Goal: Task Accomplishment & Management: Manage account settings

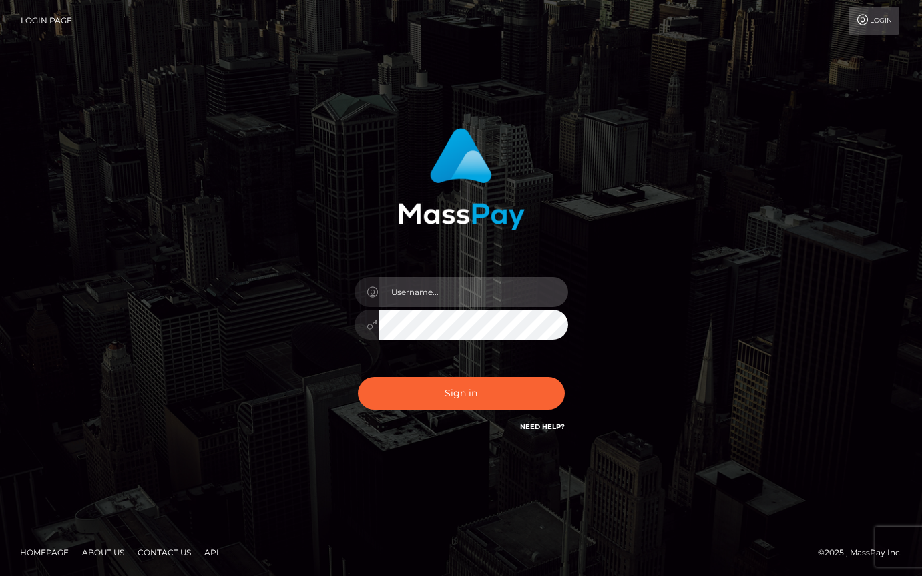
click at [433, 282] on input "text" at bounding box center [474, 292] width 190 height 30
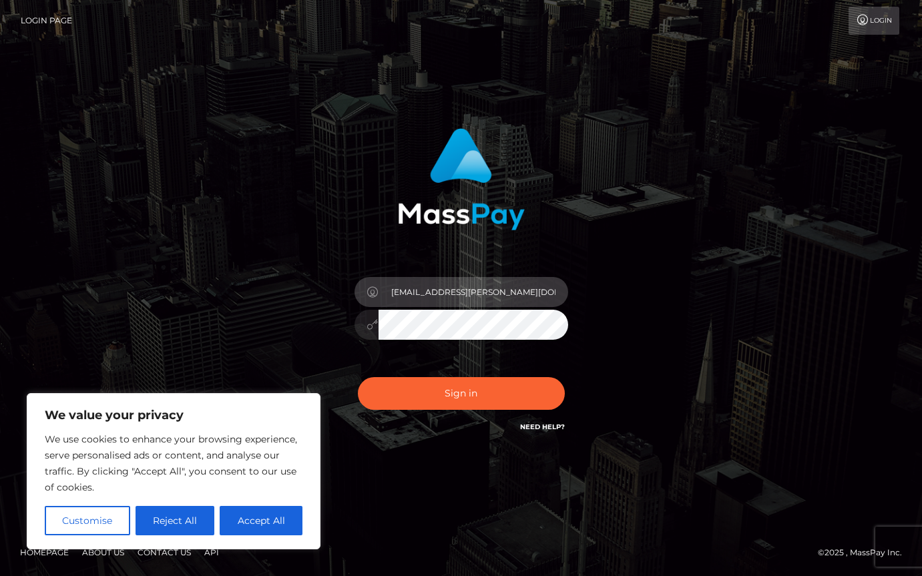
drag, startPoint x: 489, startPoint y: 289, endPoint x: 427, endPoint y: 288, distance: 61.4
click at [428, 288] on input "[EMAIL_ADDRESS][PERSON_NAME][DOMAIN_NAME]" at bounding box center [474, 292] width 190 height 30
type input "caro.roos@icloud.com"
click at [358, 377] on button "Sign in" at bounding box center [461, 393] width 207 height 33
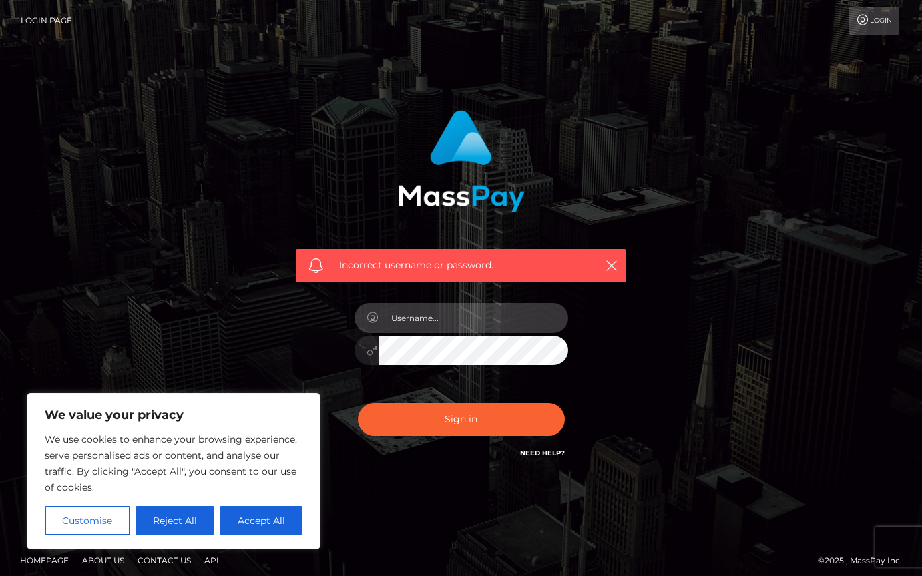
click at [454, 318] on input "text" at bounding box center [474, 318] width 190 height 30
type input "caro.roos@icloud.com"
click at [358, 403] on button "Sign in" at bounding box center [461, 419] width 207 height 33
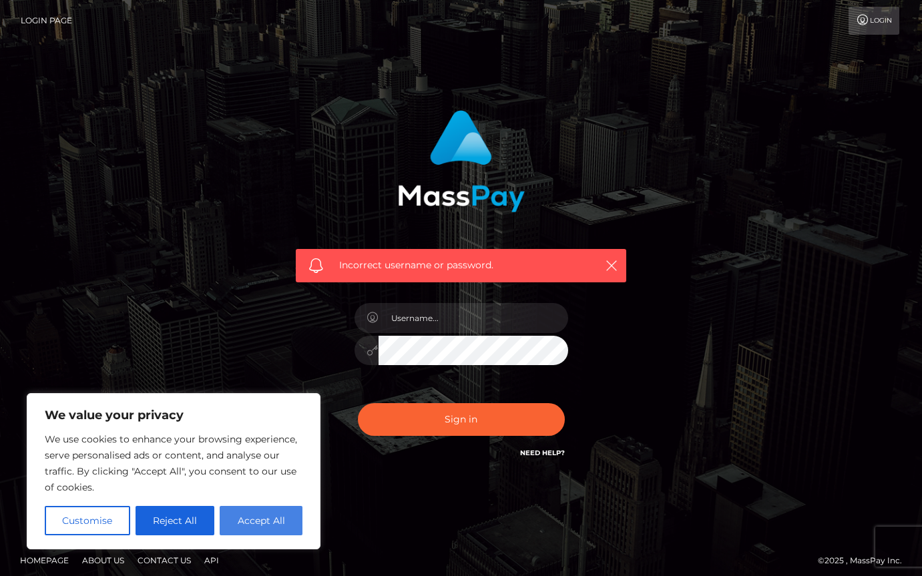
click at [246, 509] on button "Accept All" at bounding box center [261, 520] width 83 height 29
checkbox input "true"
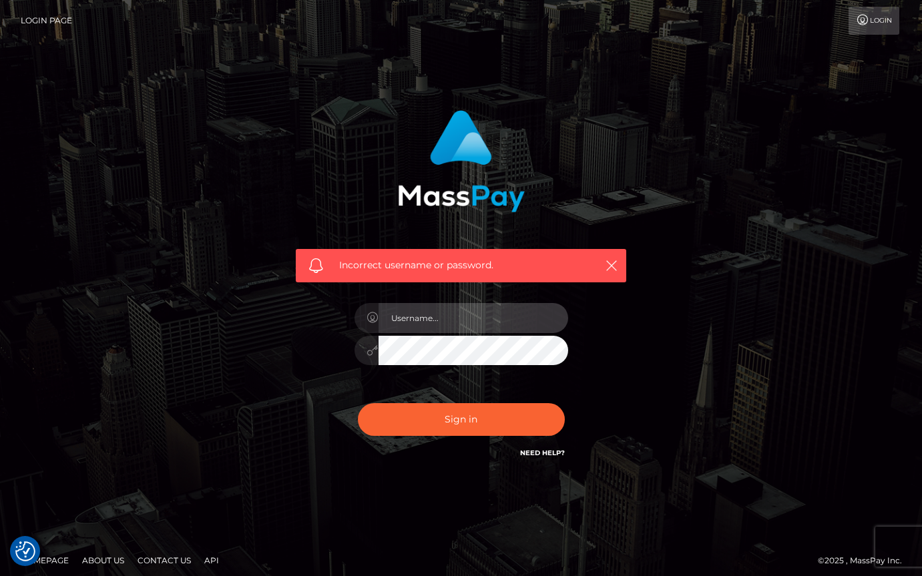
click at [467, 321] on input "text" at bounding box center [474, 318] width 190 height 30
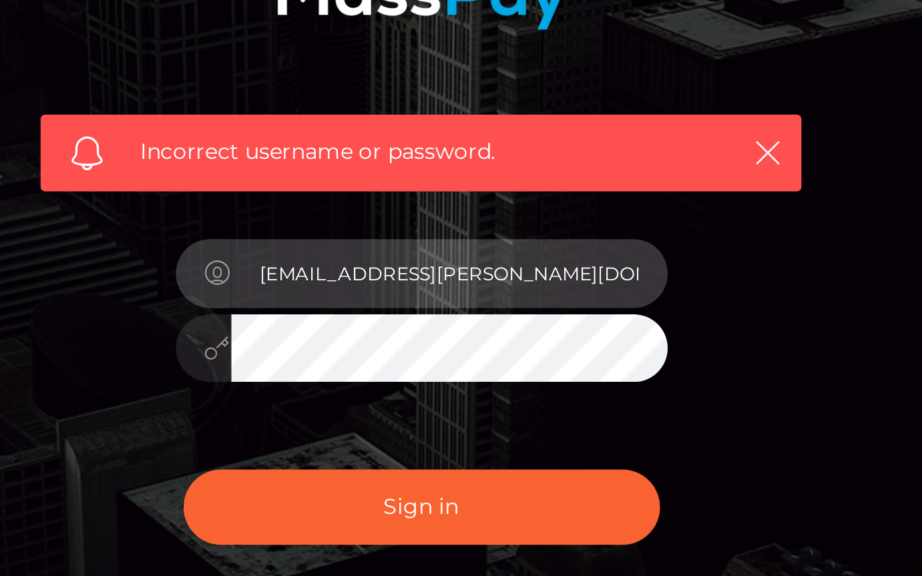
click at [523, 313] on input "caro.rozo@icloud.com" at bounding box center [474, 318] width 190 height 30
drag, startPoint x: 541, startPoint y: 316, endPoint x: 481, endPoint y: 315, distance: 59.4
click at [481, 315] on input "caro.rozo@icloud.comMacadic@97C*" at bounding box center [474, 318] width 190 height 30
type input "caro.rozo@icloud.com"
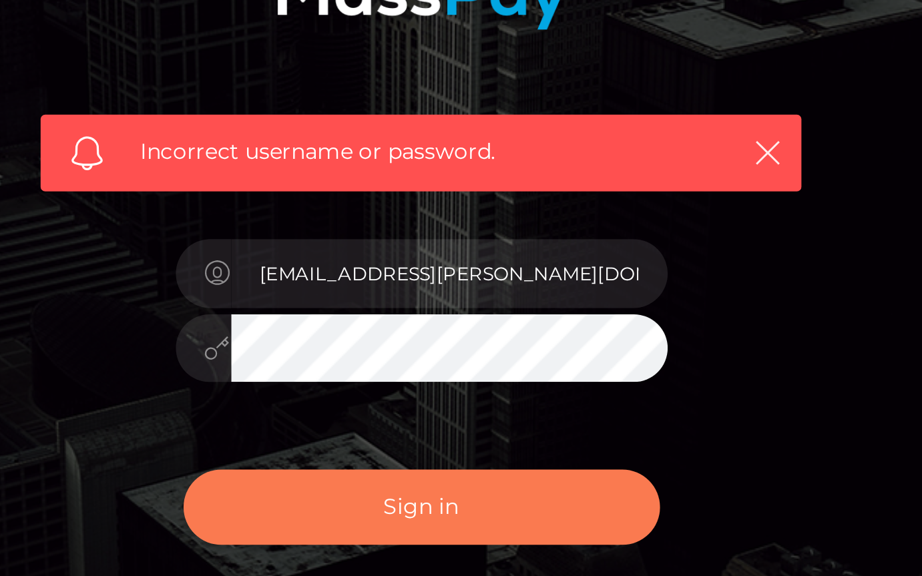
click at [479, 417] on button "Sign in" at bounding box center [461, 419] width 207 height 33
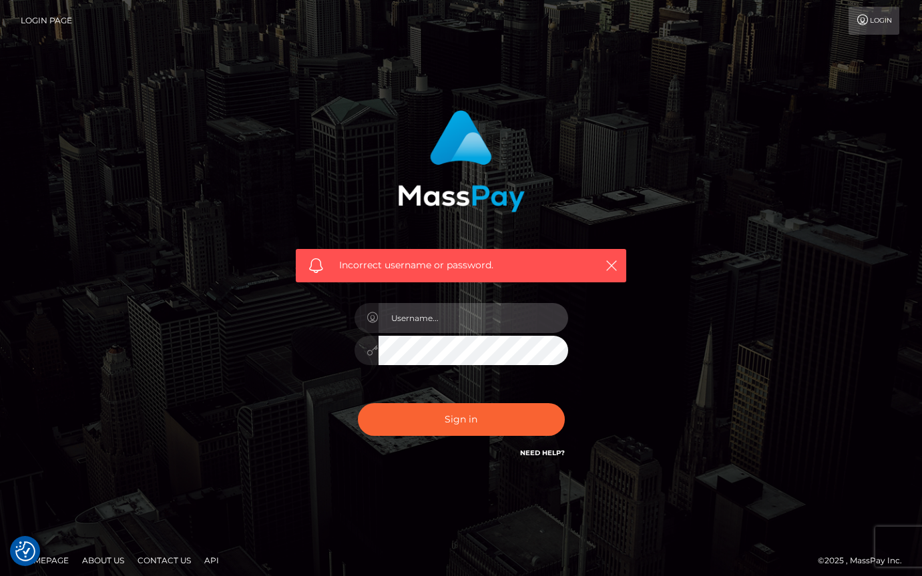
click at [476, 310] on input "text" at bounding box center [474, 318] width 190 height 30
type input "[EMAIL_ADDRESS][PERSON_NAME][DOMAIN_NAME]"
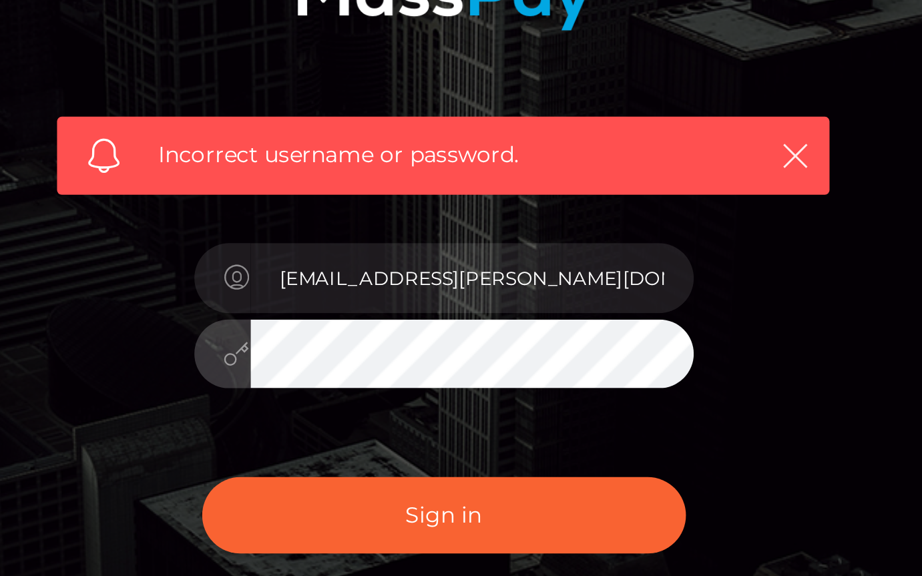
click at [358, 403] on button "Sign in" at bounding box center [461, 419] width 207 height 33
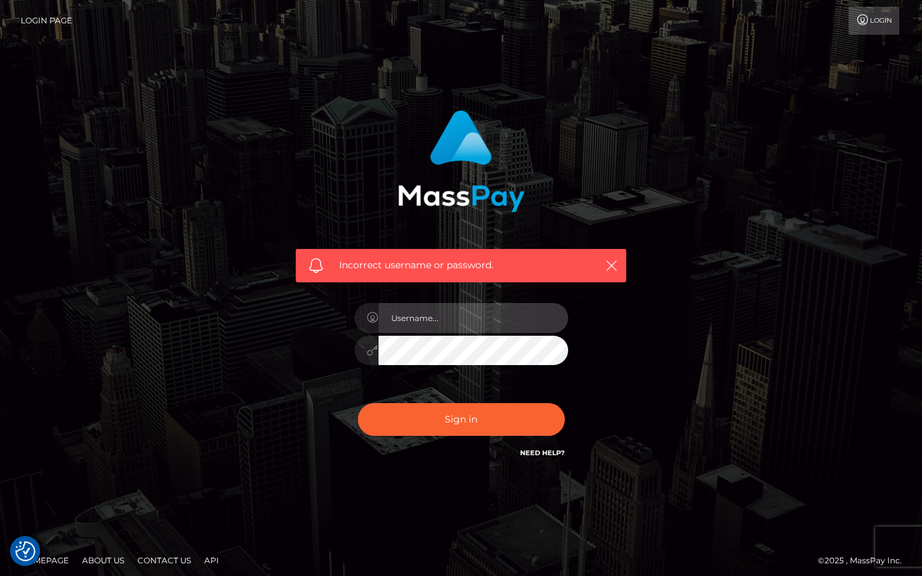
click at [479, 321] on input "text" at bounding box center [474, 318] width 190 height 30
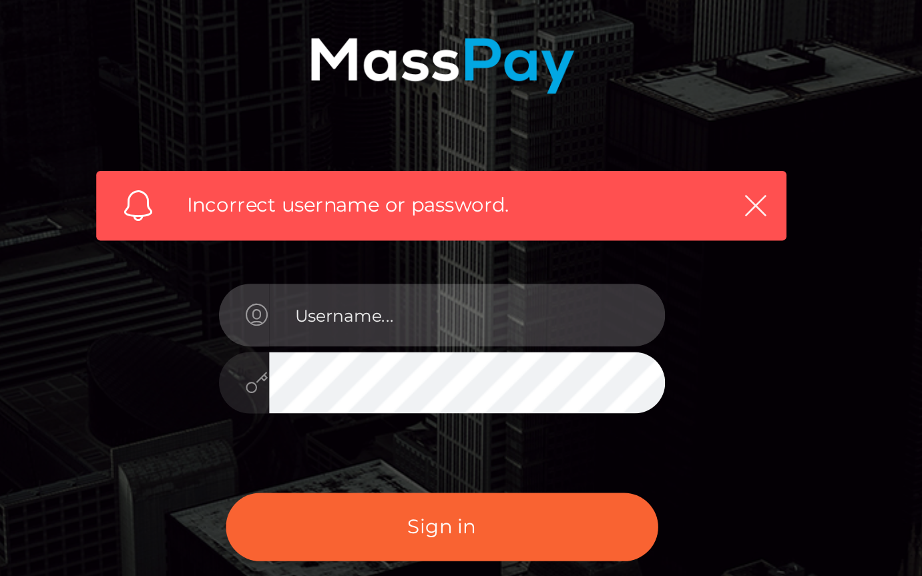
click at [479, 321] on input "text" at bounding box center [474, 318] width 190 height 30
type input "[EMAIL_ADDRESS][PERSON_NAME][DOMAIN_NAME]"
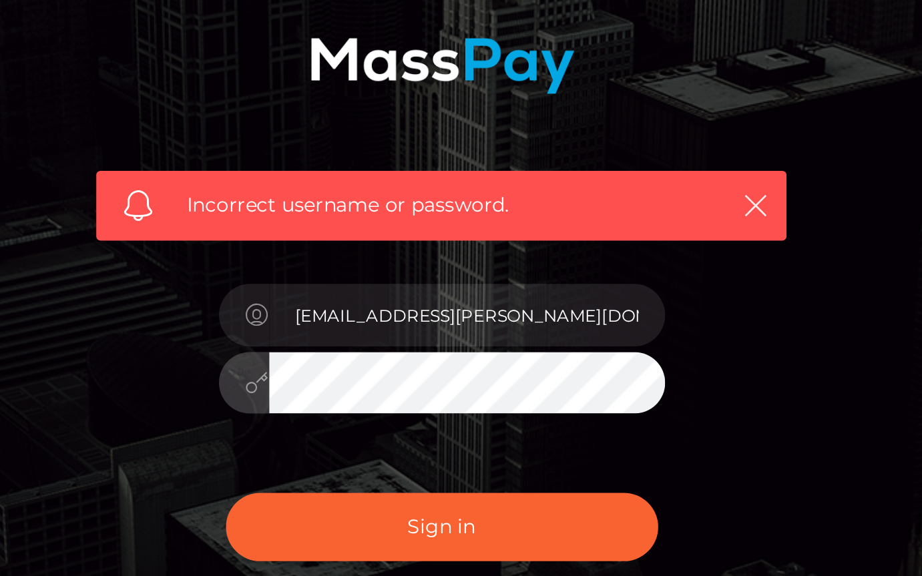
click at [358, 403] on button "Sign in" at bounding box center [461, 419] width 207 height 33
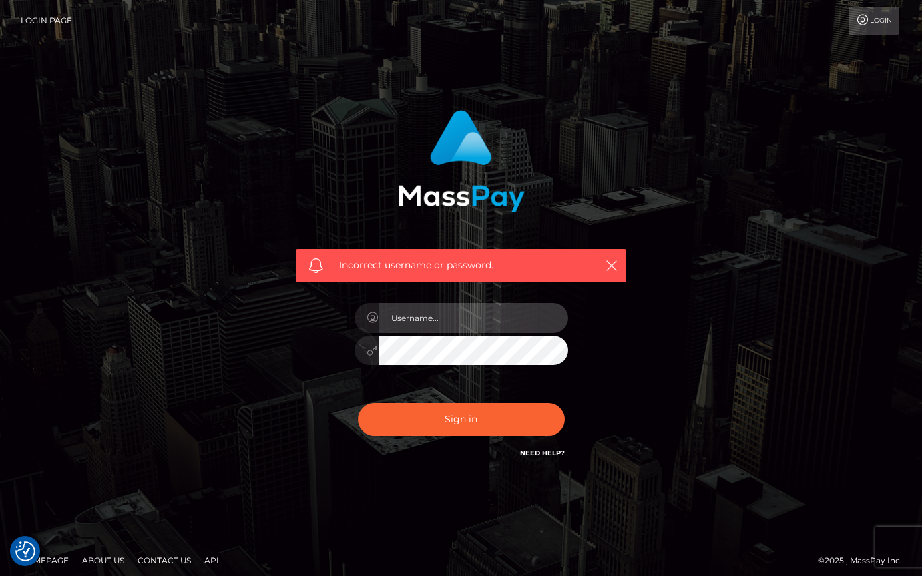
click at [453, 321] on input "text" at bounding box center [474, 318] width 190 height 30
click at [473, 367] on div "[EMAIL_ADDRESS][PERSON_NAME][DOMAIN_NAME]" at bounding box center [462, 344] width 234 height 102
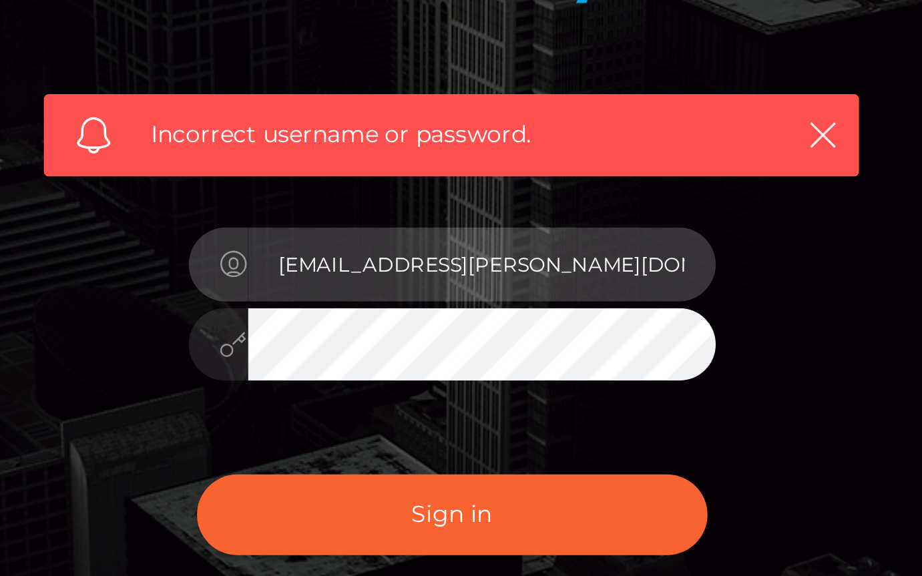
click at [490, 318] on input "caro.roos@icloud.com" at bounding box center [474, 318] width 190 height 30
drag, startPoint x: 479, startPoint y: 316, endPoint x: 567, endPoint y: 317, distance: 88.1
click at [567, 317] on input "caro.roos@icloud.comMacadic@97C*" at bounding box center [474, 318] width 190 height 30
type input "caro.roos@icloud.com"
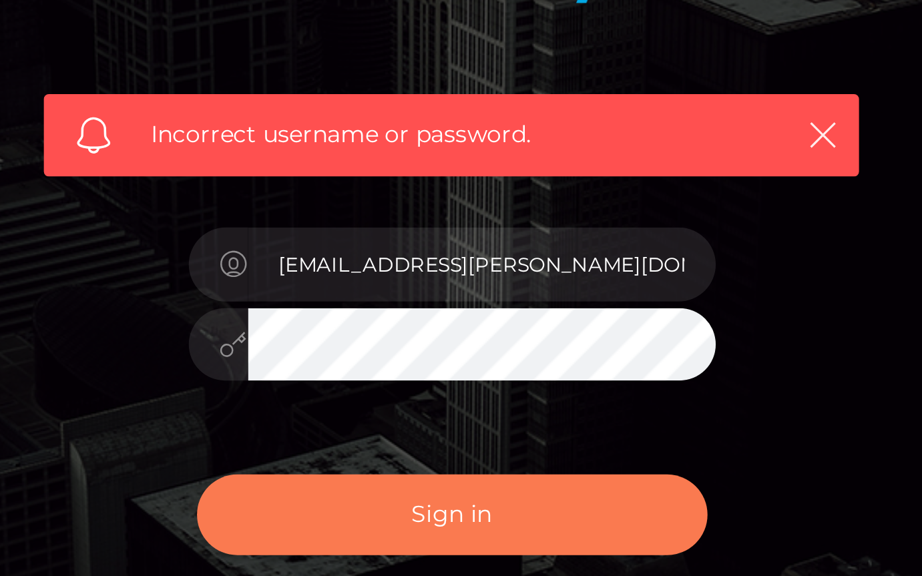
click at [460, 403] on button "Sign in" at bounding box center [461, 419] width 207 height 33
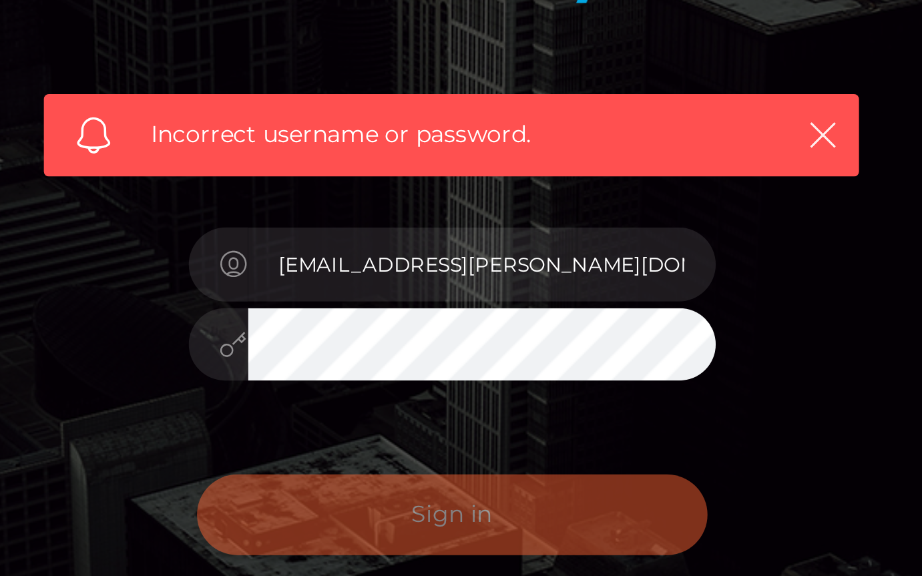
click at [461, 409] on div "0cAFcWeA7PGcm_HoeMUAWainrUn5llzVSBy2-xBwfhIaAOwIYAVMNSX0YR3W3HCD2bUM4vwzyvScg2f…" at bounding box center [462, 424] width 234 height 59
